Goal: Register for event/course

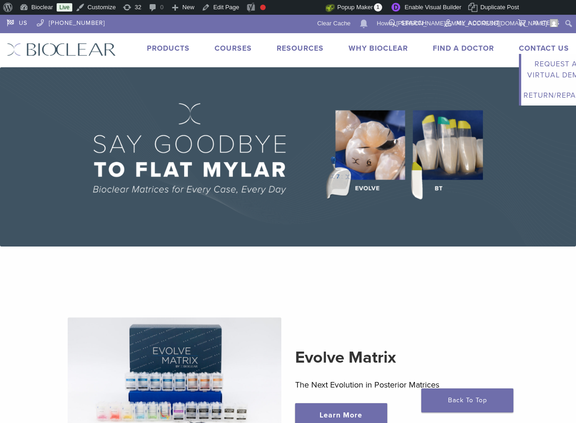
click at [524, 79] on link "Request a Virtual Demo" at bounding box center [555, 69] width 69 height 31
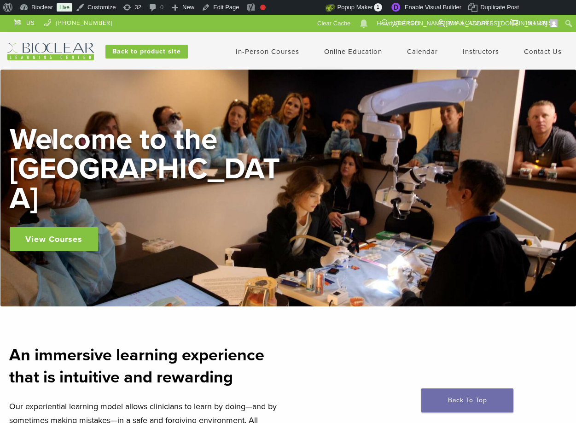
click at [279, 54] on link "In-Person Courses" at bounding box center [268, 51] width 64 height 8
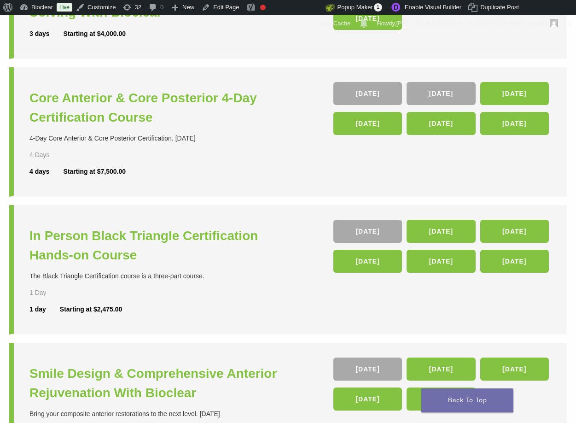
scroll to position [190, 0]
